Goal: Navigation & Orientation: Understand site structure

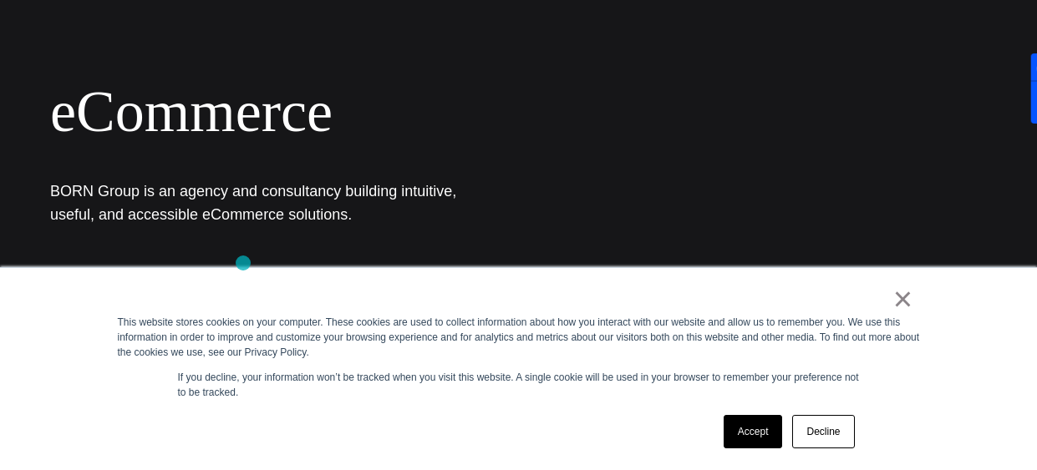
scroll to position [175, 0]
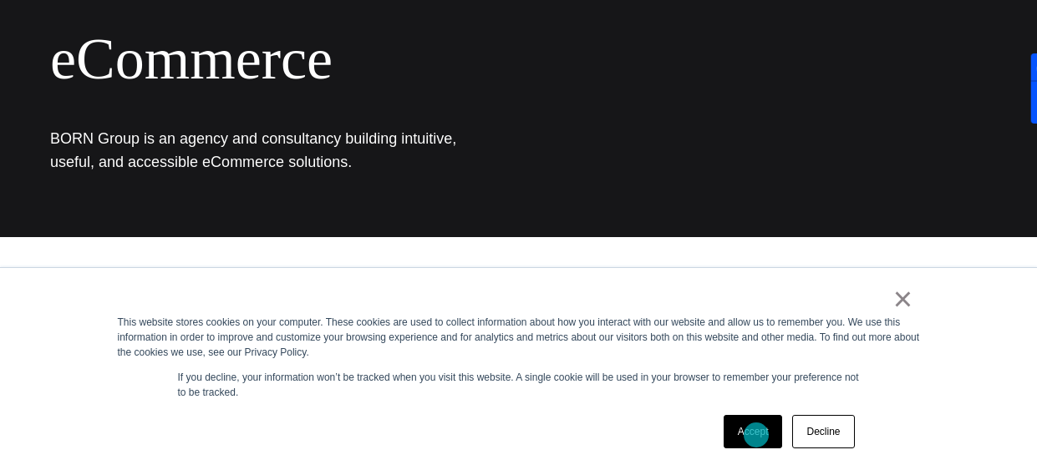
click at [756, 435] on link "Accept" at bounding box center [753, 431] width 59 height 33
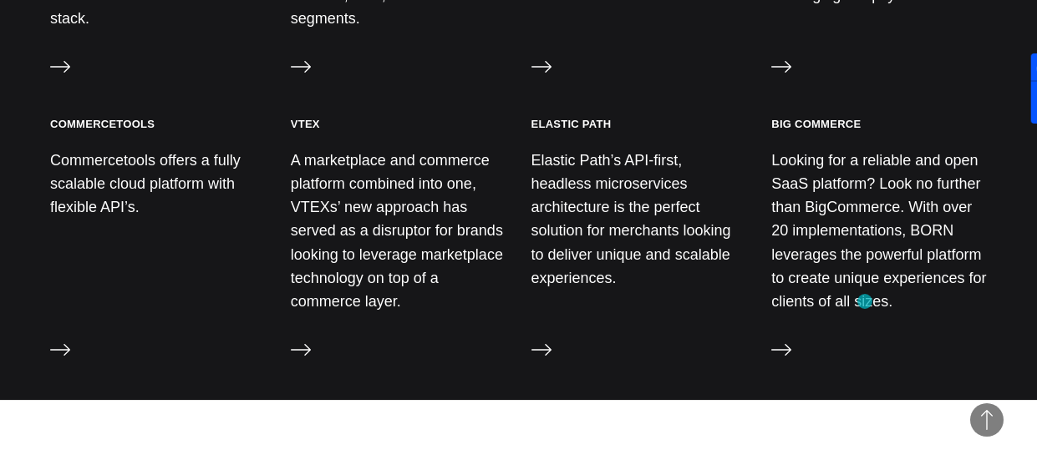
scroll to position [1927, 0]
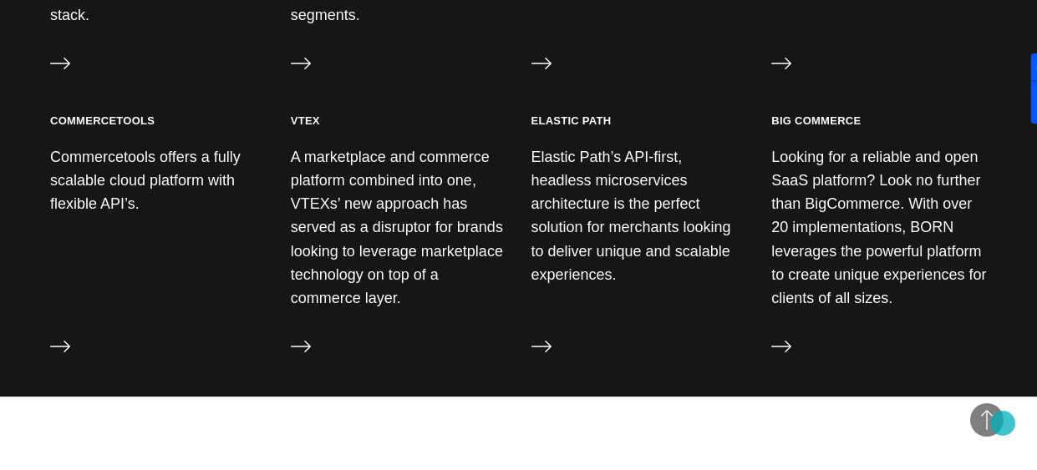
click at [1003, 424] on span "Back to Top" at bounding box center [986, 420] width 33 height 33
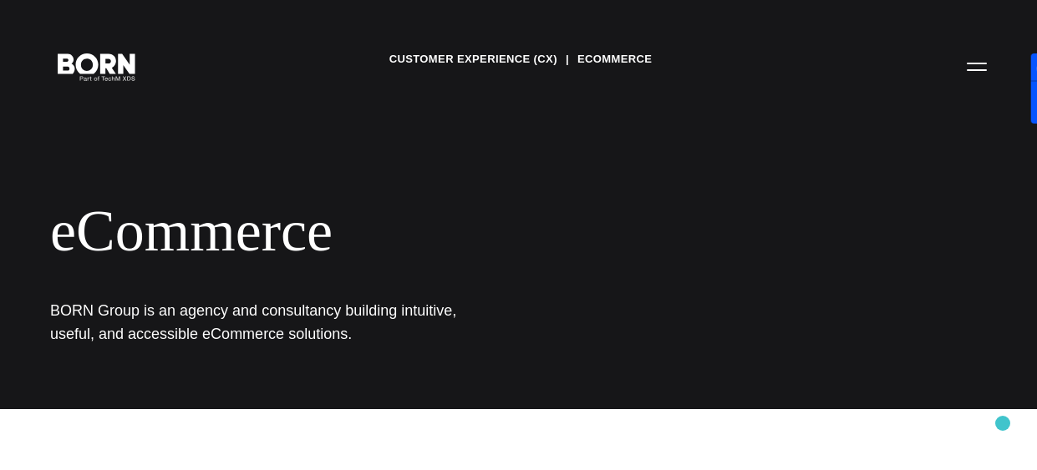
scroll to position [0, 0]
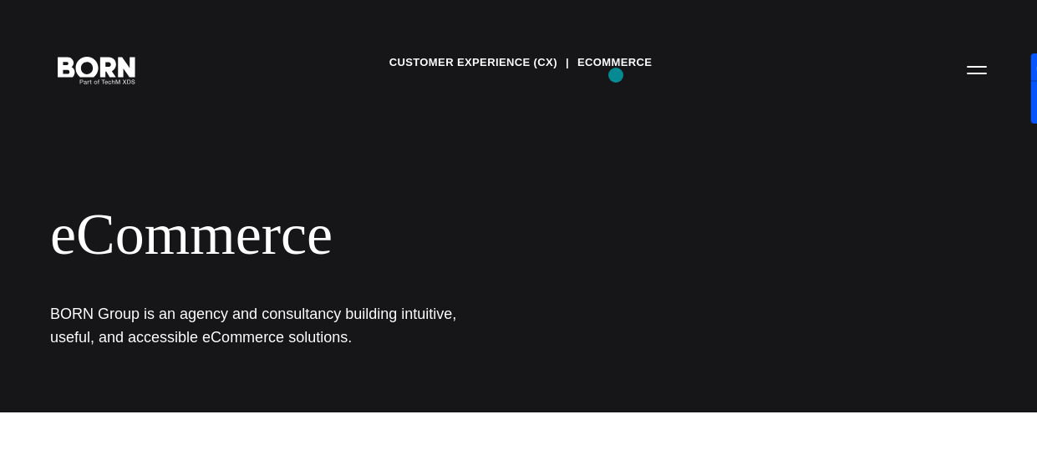
click at [616, 75] on div "Customer Experience (CX) eCommerce eCommerce BORN Group is an agency and consul…" at bounding box center [518, 206] width 1037 height 413
click at [610, 62] on link "eCommerce" at bounding box center [614, 62] width 74 height 25
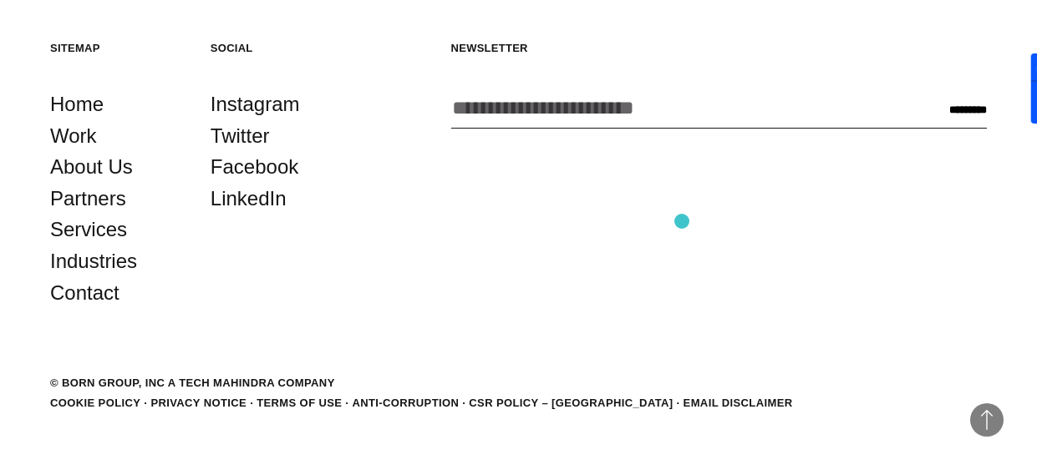
scroll to position [2685, 0]
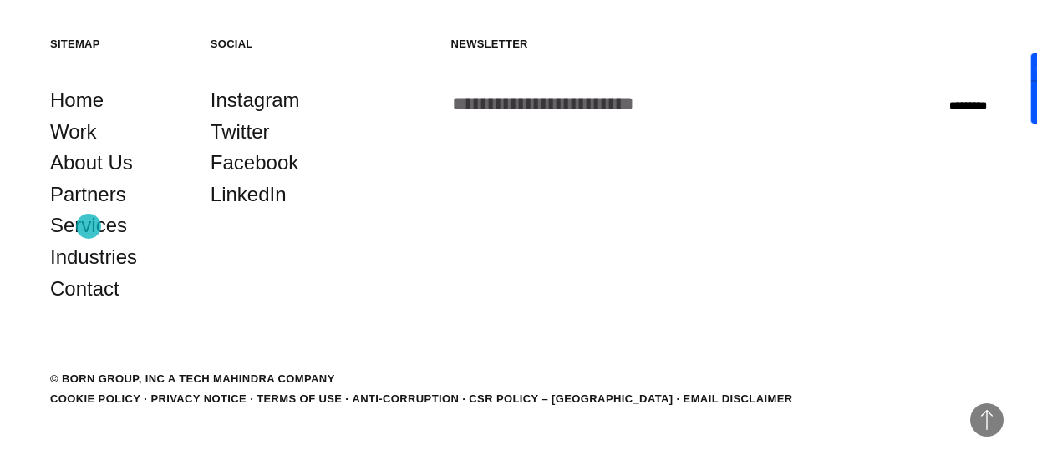
click at [89, 226] on link "Services" at bounding box center [88, 226] width 77 height 32
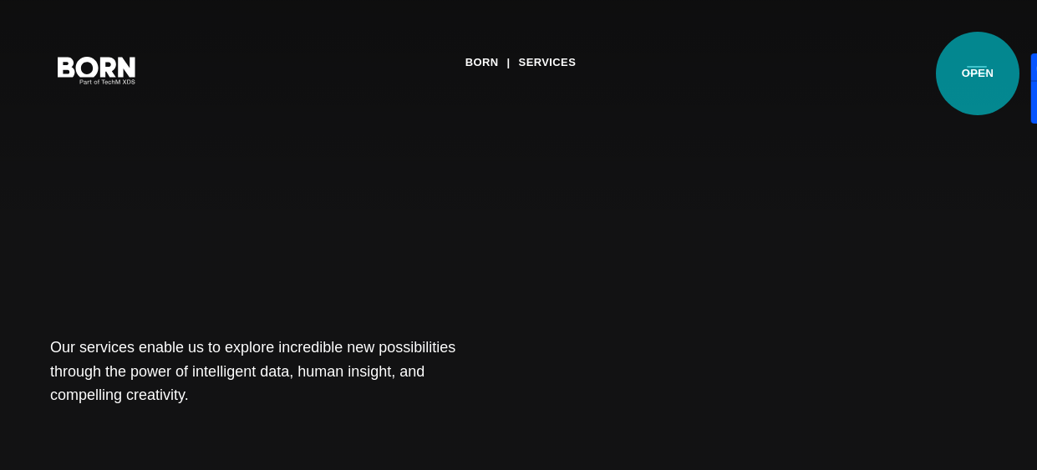
click at [978, 74] on button "Primary Menu" at bounding box center [977, 69] width 40 height 35
